Goal: Contribute content: Contribute content

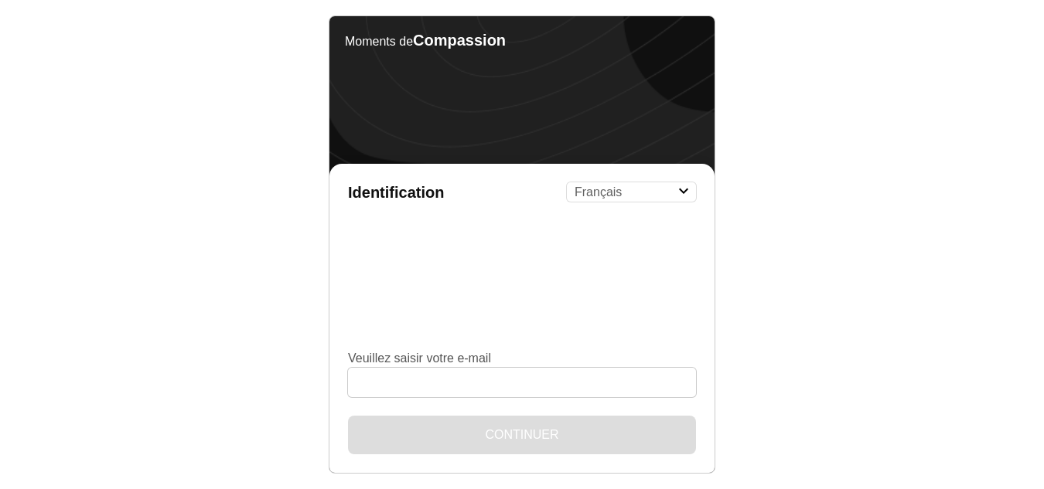
select select "fr"
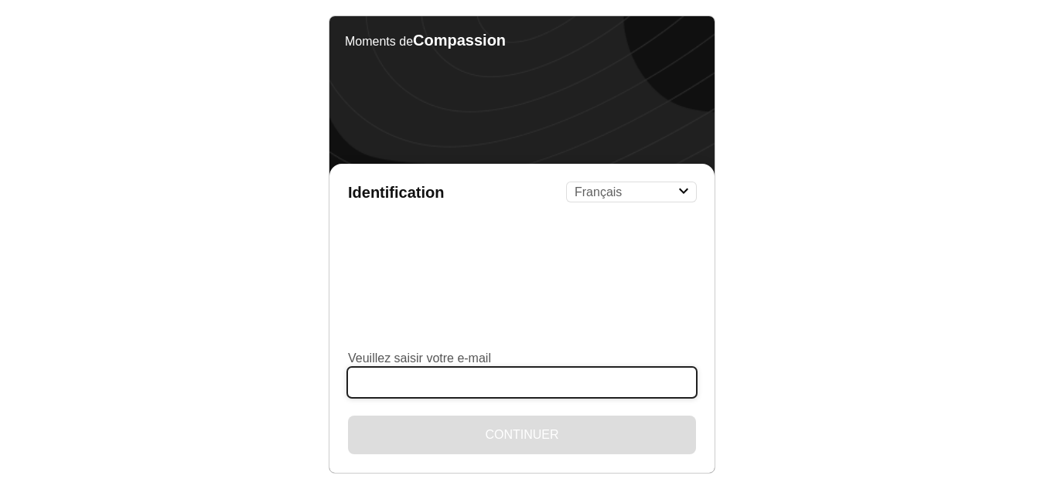
click at [399, 378] on input "Veuillez saisir votre e-mail" at bounding box center [522, 382] width 348 height 29
type input "[EMAIL_ADDRESS][DOMAIN_NAME]"
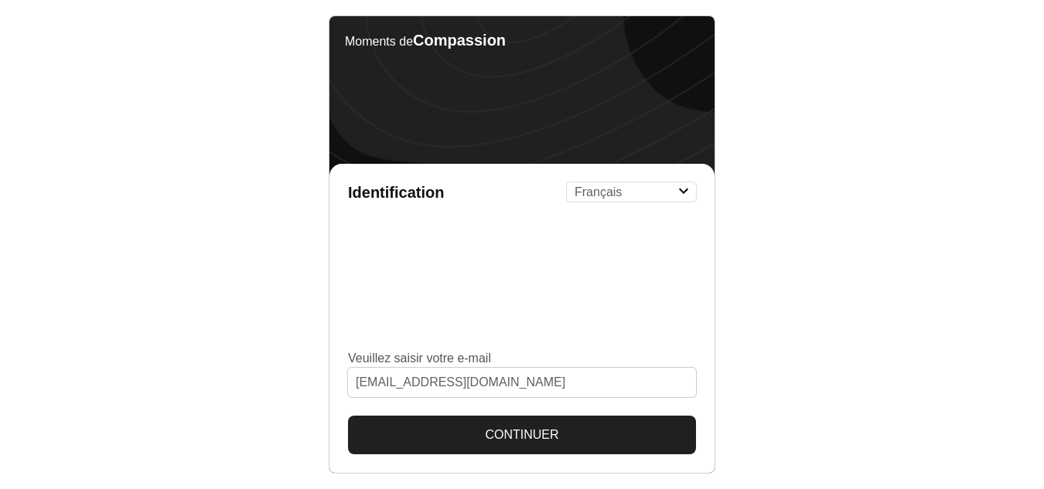
click at [517, 432] on button "Continuer" at bounding box center [522, 435] width 348 height 39
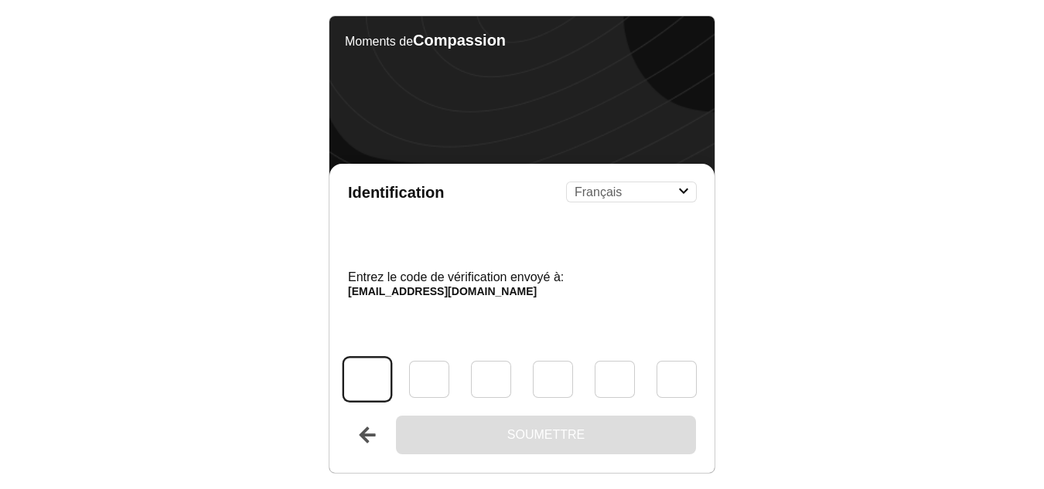
click at [359, 375] on input "Code" at bounding box center [367, 379] width 46 height 43
type input "4"
type input "0"
type input "4"
type input "2"
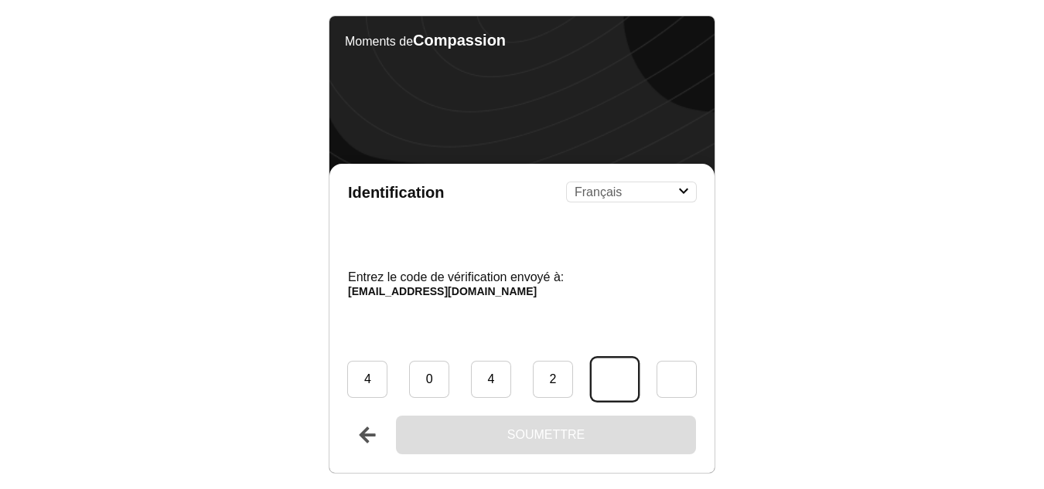
type input "2"
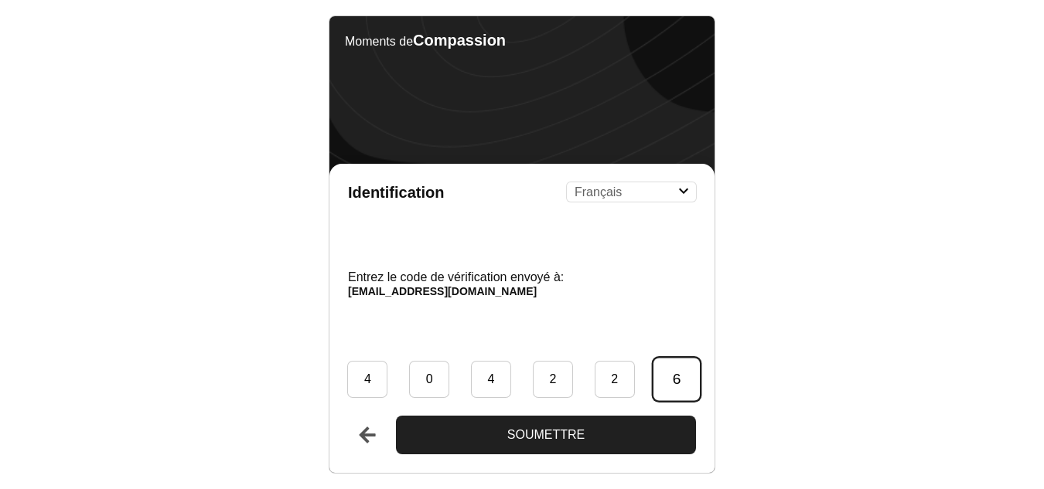
type input "6"
click at [396, 416] on button "Soumettre" at bounding box center [546, 435] width 300 height 39
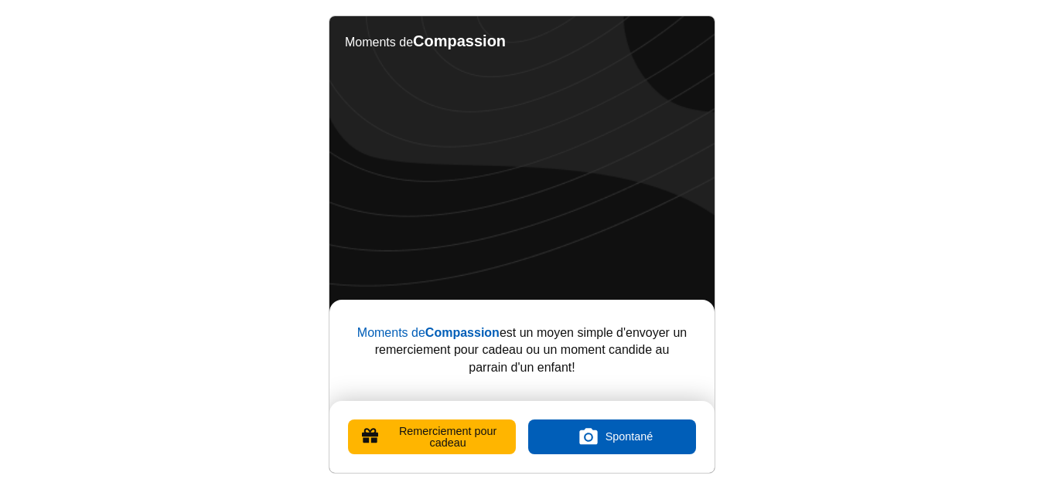
click at [593, 435] on label "Spontané" at bounding box center [612, 437] width 168 height 35
click at [612, 438] on input "Spontané" at bounding box center [612, 438] width 0 height 0
type input "C:\fakepath\IMG_20250922_152334243_HDR.jpg"
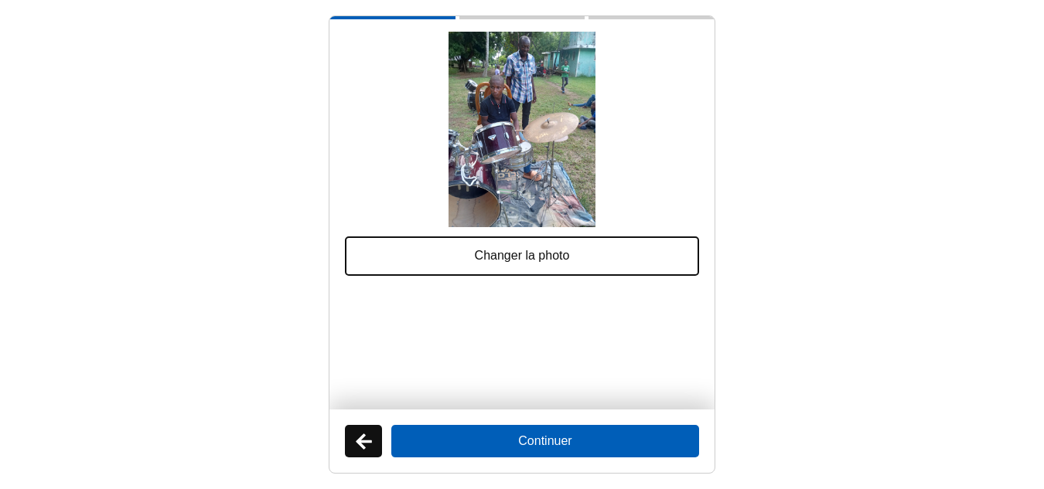
click at [540, 438] on button "Continuer" at bounding box center [545, 441] width 308 height 32
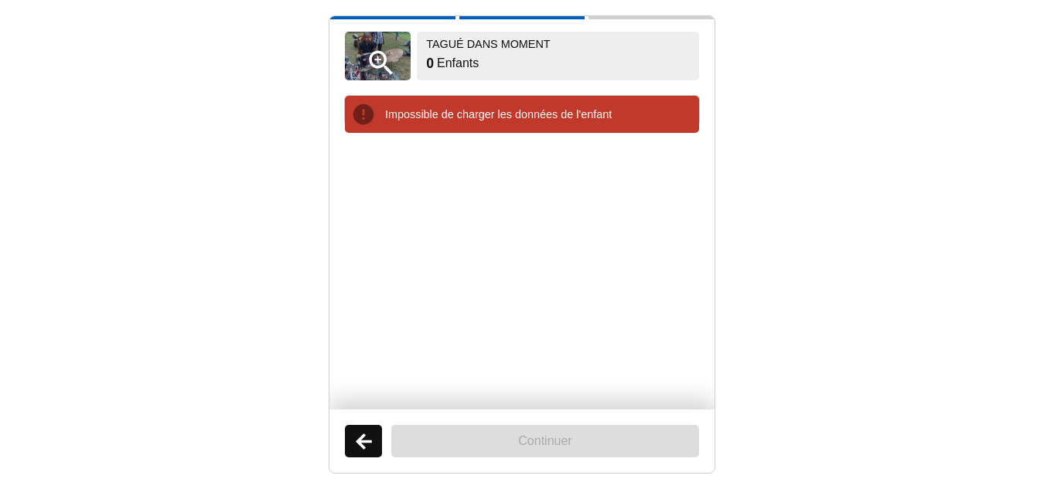
click at [445, 109] on p "Impossible de charger les données de l'enfant" at bounding box center [539, 114] width 308 height 15
click at [363, 437] on button "Retour" at bounding box center [363, 441] width 37 height 32
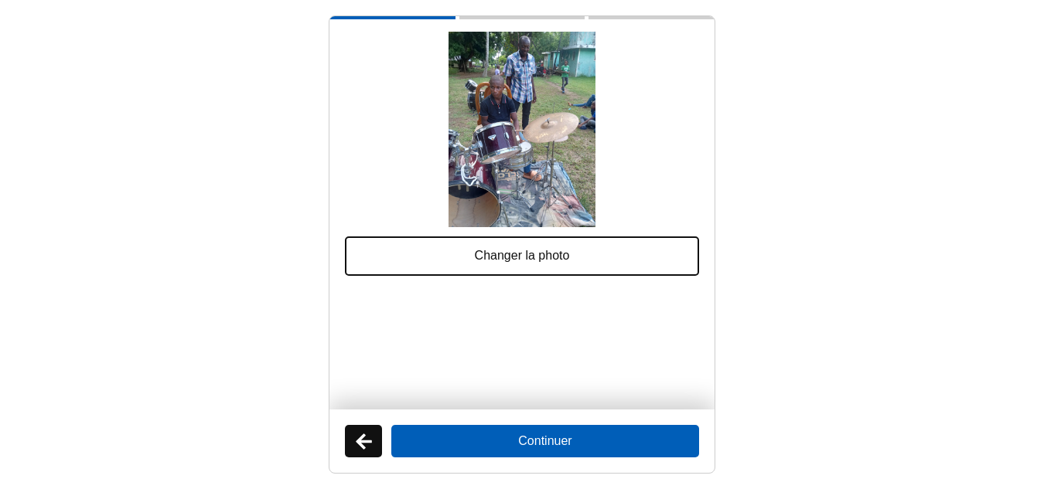
click at [496, 248] on label "Changer la photo" at bounding box center [522, 256] width 354 height 39
click at [569, 247] on input "Changer la photo" at bounding box center [569, 247] width 0 height 0
type input "C:\fakepath\IMG_20250923_112517357_HDR.jpg"
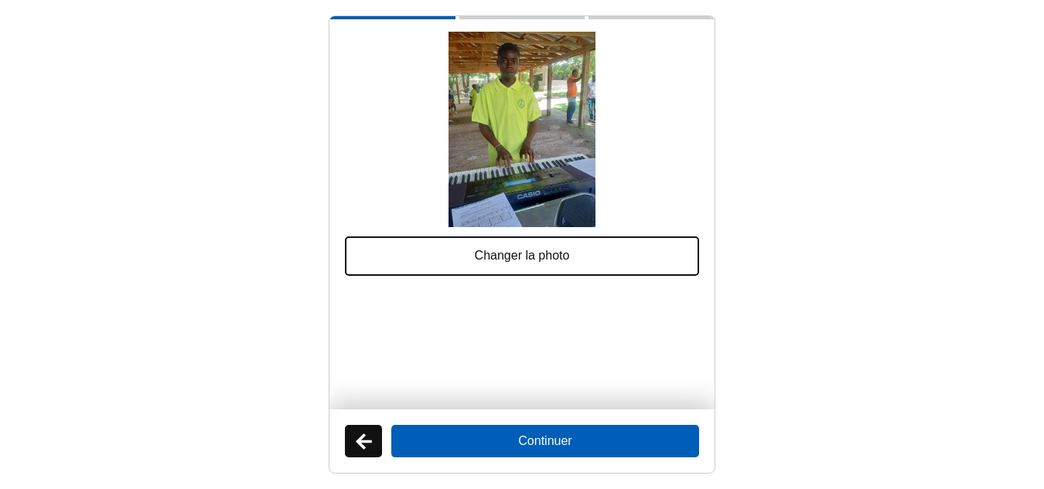
click at [544, 440] on button "Continuer" at bounding box center [545, 441] width 308 height 32
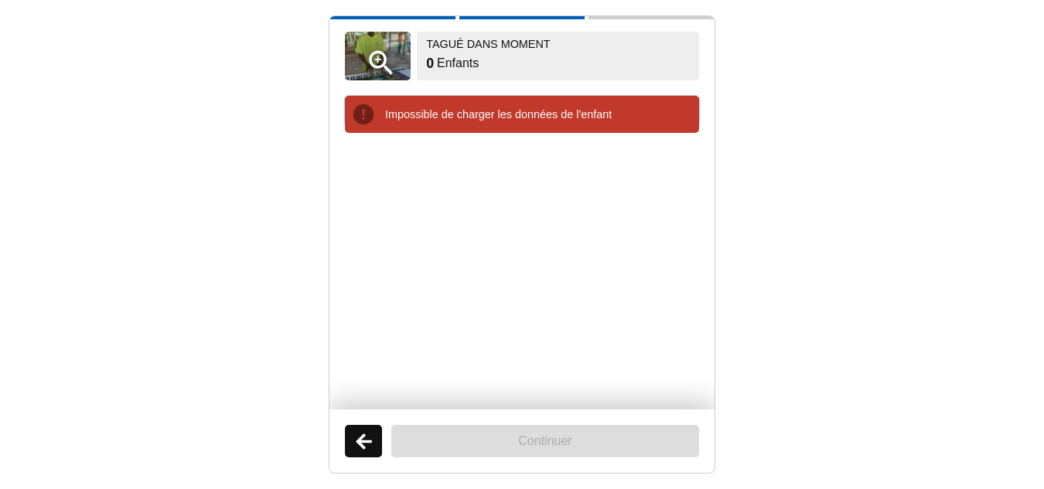
click at [361, 110] on div "Impossible de charger les données de l'enfant" at bounding box center [522, 114] width 354 height 37
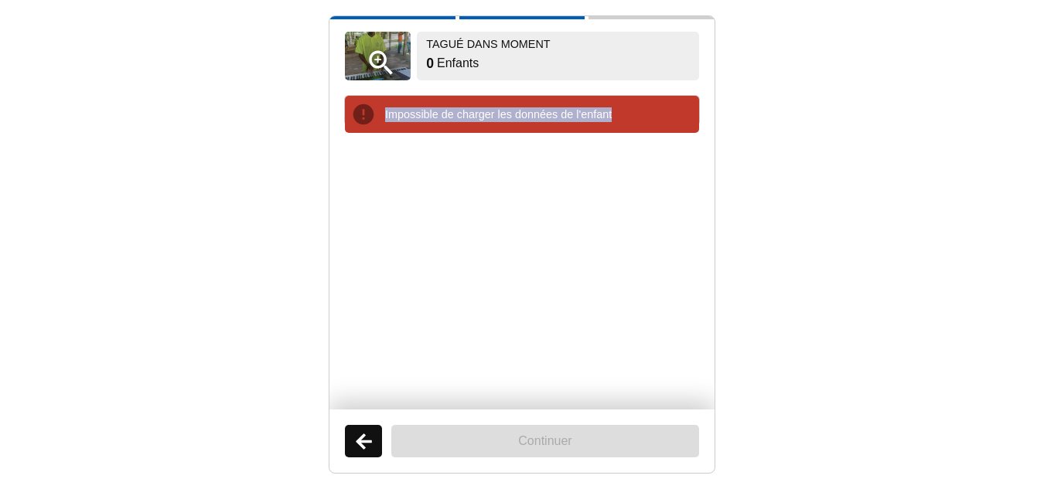
click at [361, 110] on div "Impossible de charger les données de l'enfant" at bounding box center [522, 114] width 354 height 37
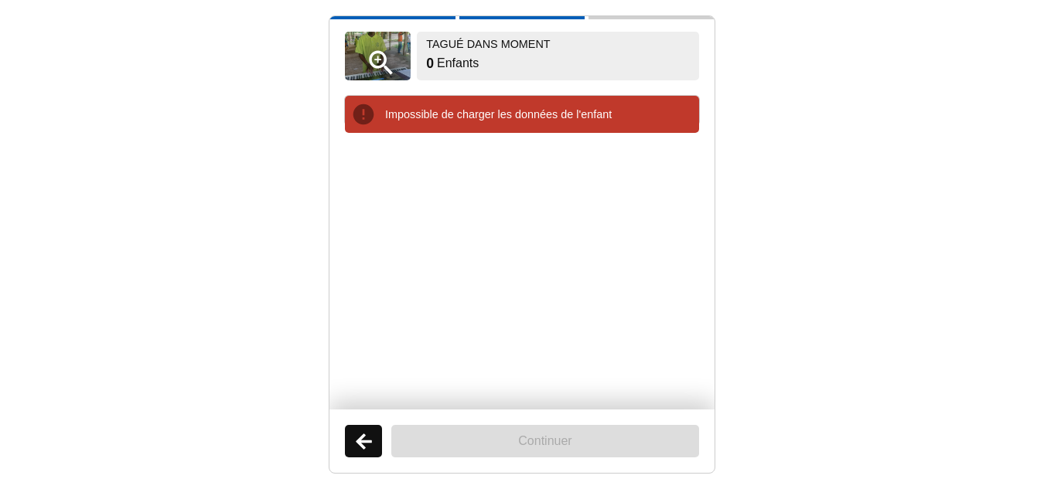
click at [361, 110] on div "Impossible de charger les données de l'enfant" at bounding box center [522, 114] width 354 height 37
click at [374, 158] on ul at bounding box center [522, 265] width 354 height 264
click at [355, 441] on button "Retour" at bounding box center [363, 441] width 37 height 32
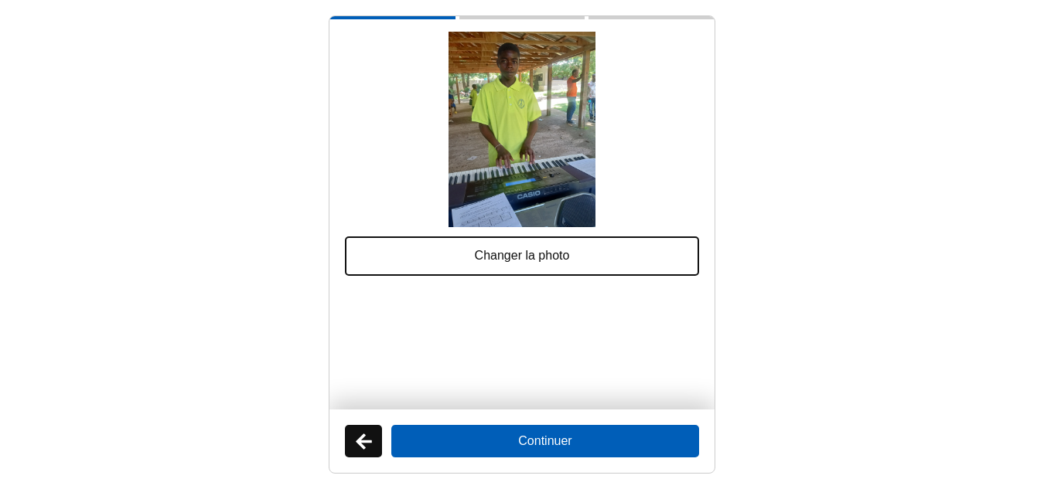
click at [537, 439] on button "Continuer" at bounding box center [545, 441] width 308 height 32
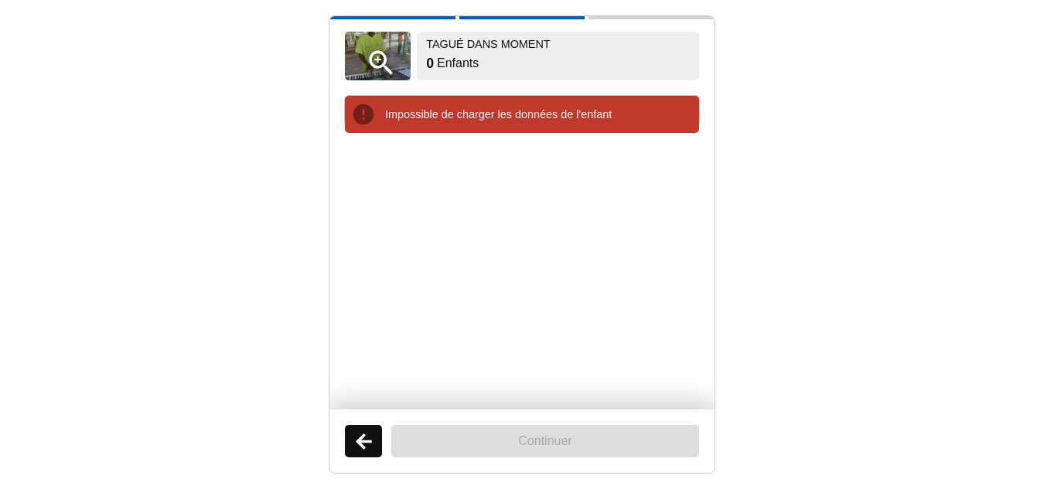
click at [463, 107] on p "Impossible de charger les données de l'enfant" at bounding box center [539, 114] width 308 height 15
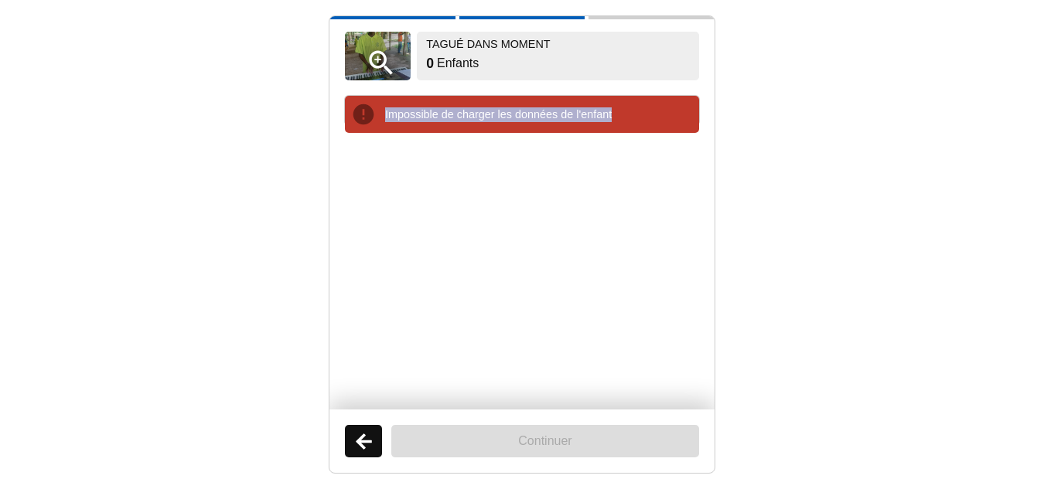
click at [463, 107] on p "Impossible de charger les données de l'enfant" at bounding box center [539, 114] width 308 height 15
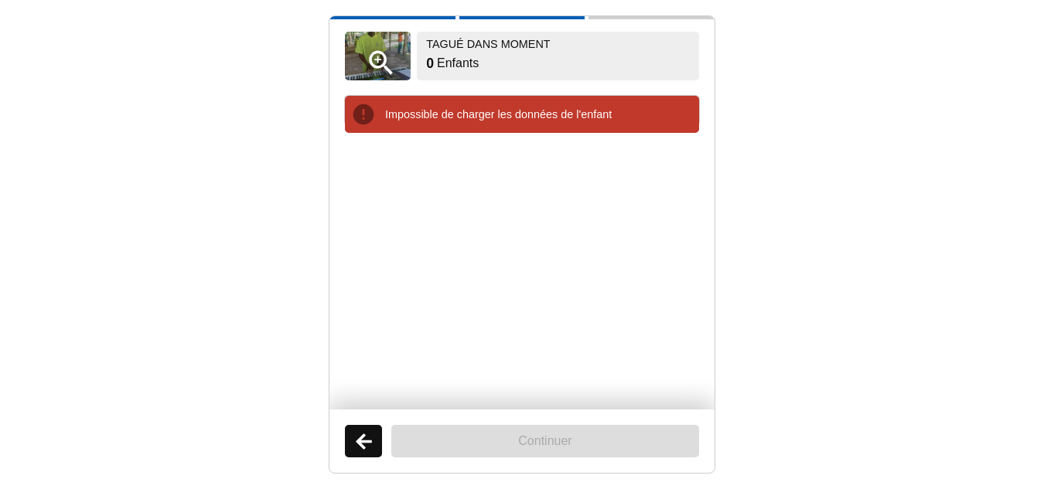
click at [360, 438] on button "Retour" at bounding box center [363, 441] width 37 height 32
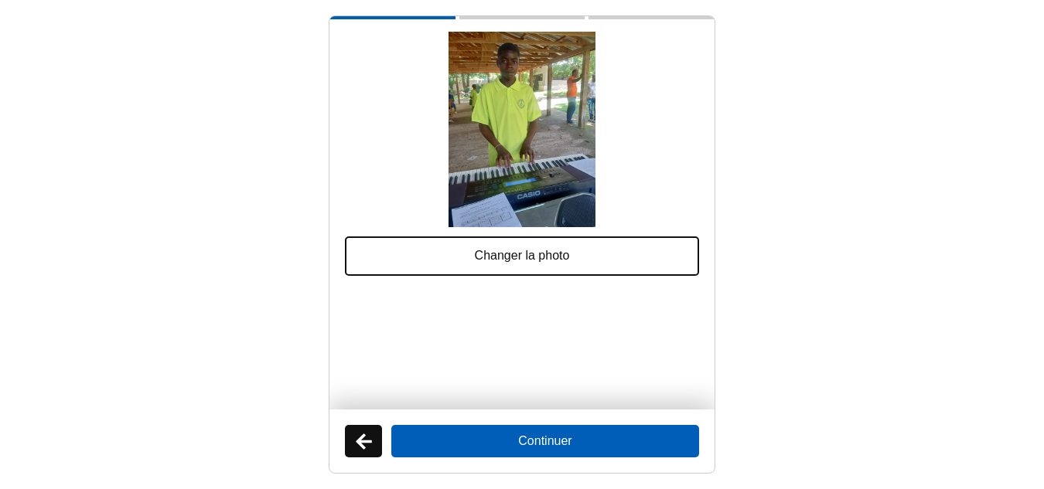
click at [540, 439] on button "Continuer" at bounding box center [545, 441] width 308 height 32
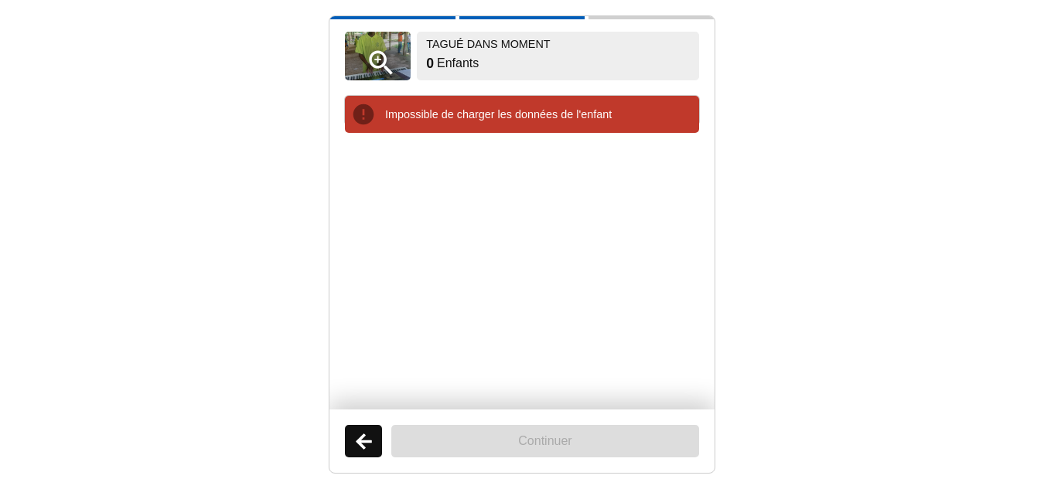
click at [481, 114] on p "Impossible de charger les données de l'enfant" at bounding box center [539, 114] width 308 height 15
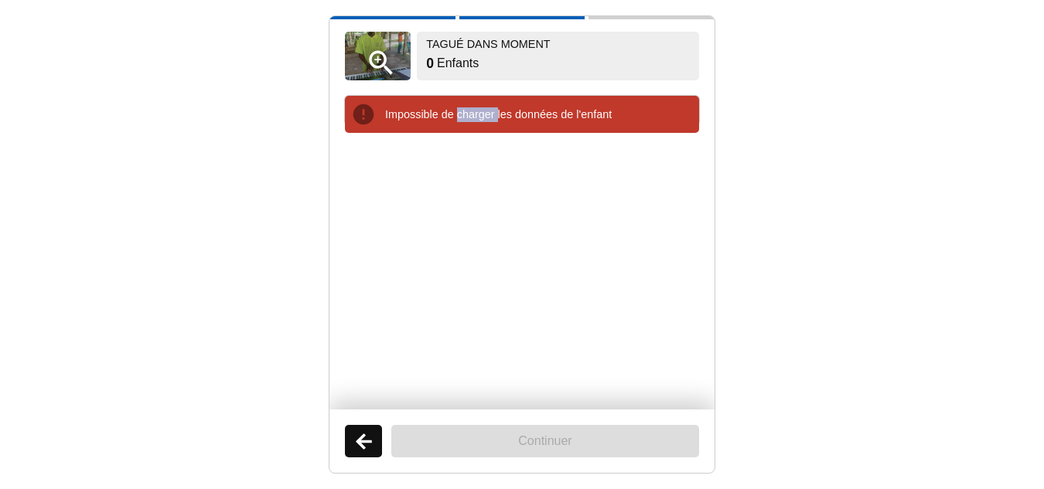
click at [481, 114] on p "Impossible de charger les données de l'enfant" at bounding box center [539, 114] width 308 height 15
click at [428, 187] on ul at bounding box center [522, 265] width 354 height 264
click at [362, 437] on button "Retour" at bounding box center [363, 441] width 37 height 32
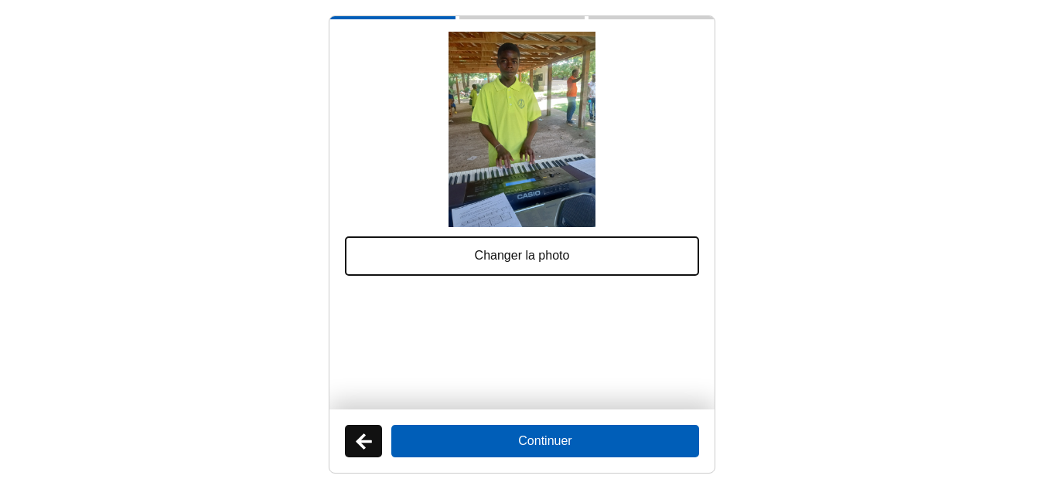
click at [541, 436] on button "Continuer" at bounding box center [545, 441] width 308 height 32
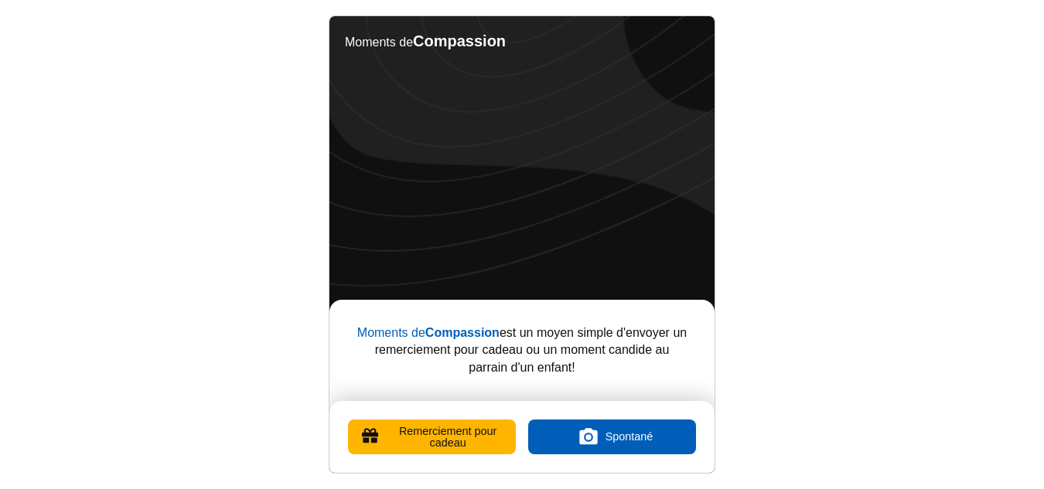
click at [438, 430] on button "Remerciement pour cadeau" at bounding box center [432, 437] width 168 height 35
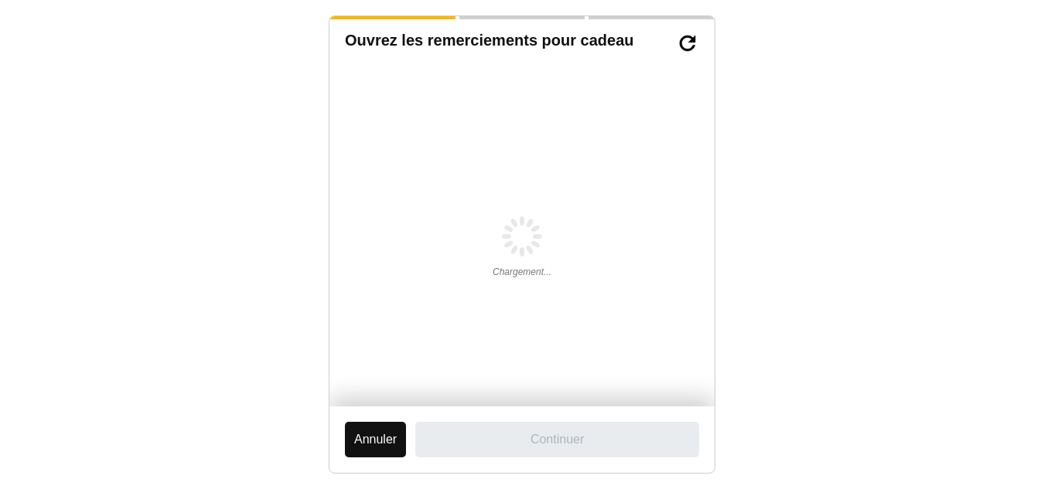
click at [366, 438] on button "Annuler" at bounding box center [375, 440] width 61 height 36
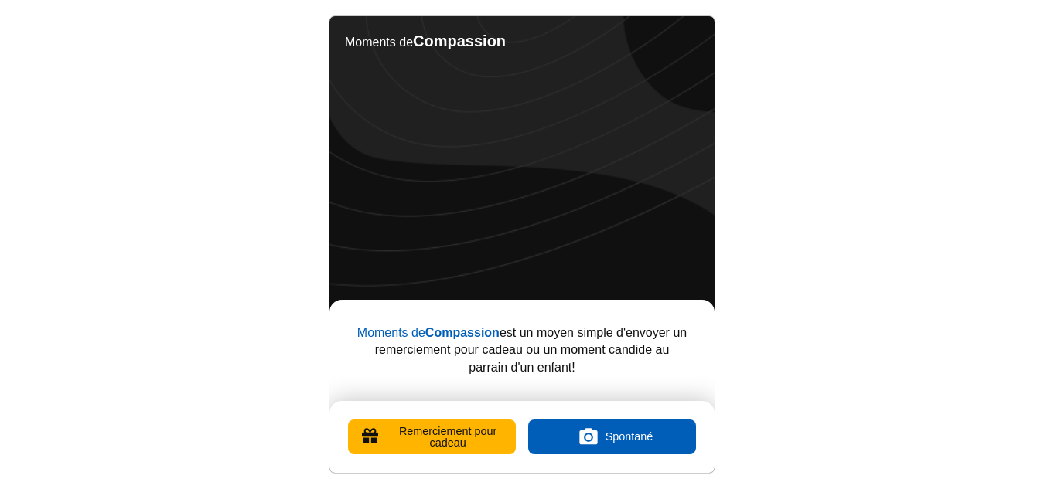
click at [615, 431] on label "Spontané" at bounding box center [612, 437] width 168 height 35
click at [612, 438] on input "Spontané" at bounding box center [612, 438] width 0 height 0
